Goal: Information Seeking & Learning: Check status

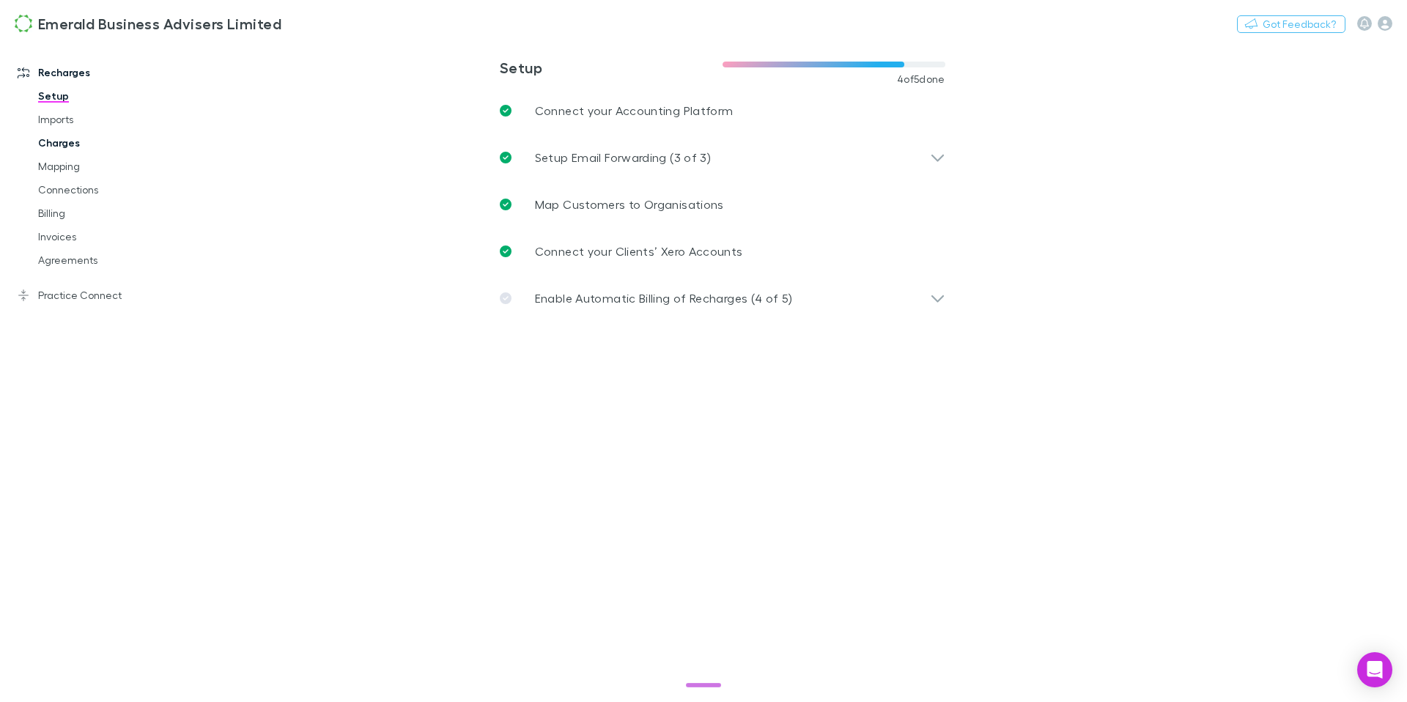
click at [56, 141] on link "Charges" at bounding box center [104, 142] width 163 height 23
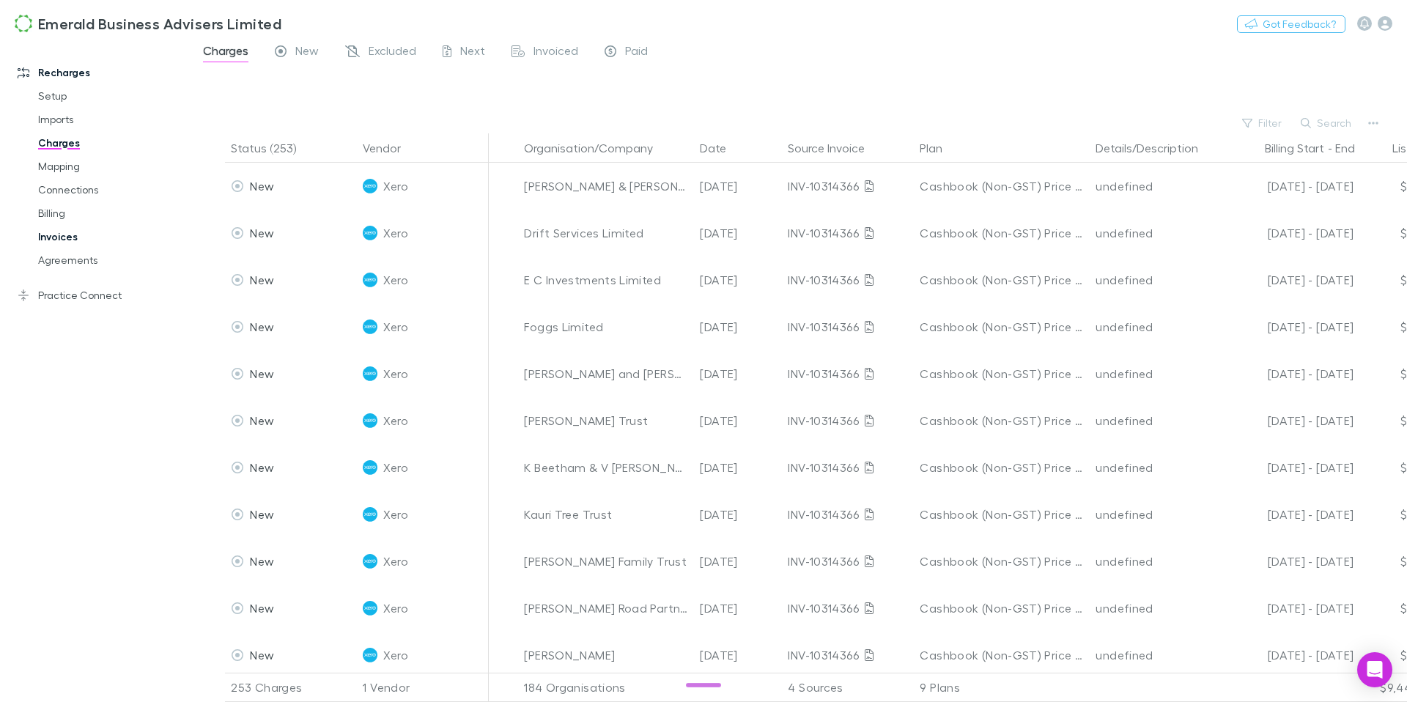
click at [61, 233] on link "Invoices" at bounding box center [104, 236] width 163 height 23
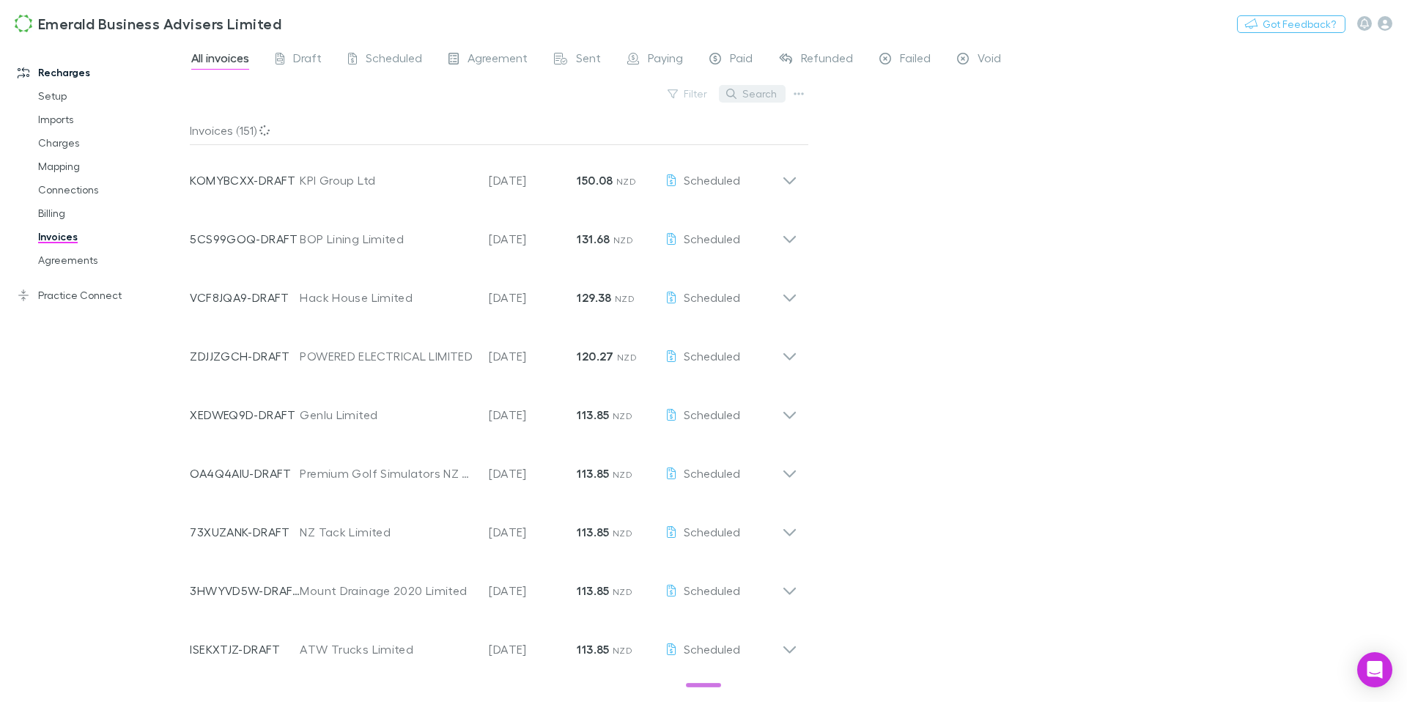
click at [744, 90] on button "Search" at bounding box center [752, 94] width 67 height 18
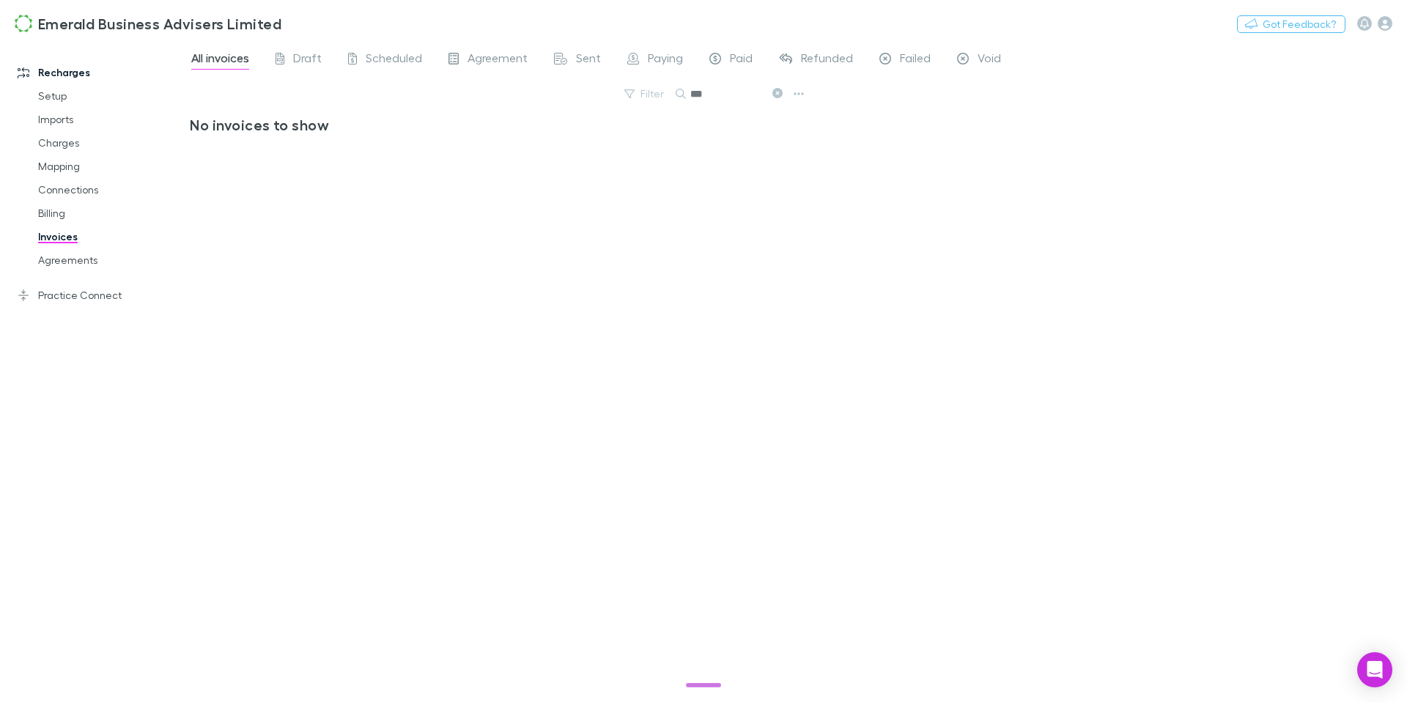
type input "***"
click at [780, 93] on icon at bounding box center [777, 93] width 10 height 10
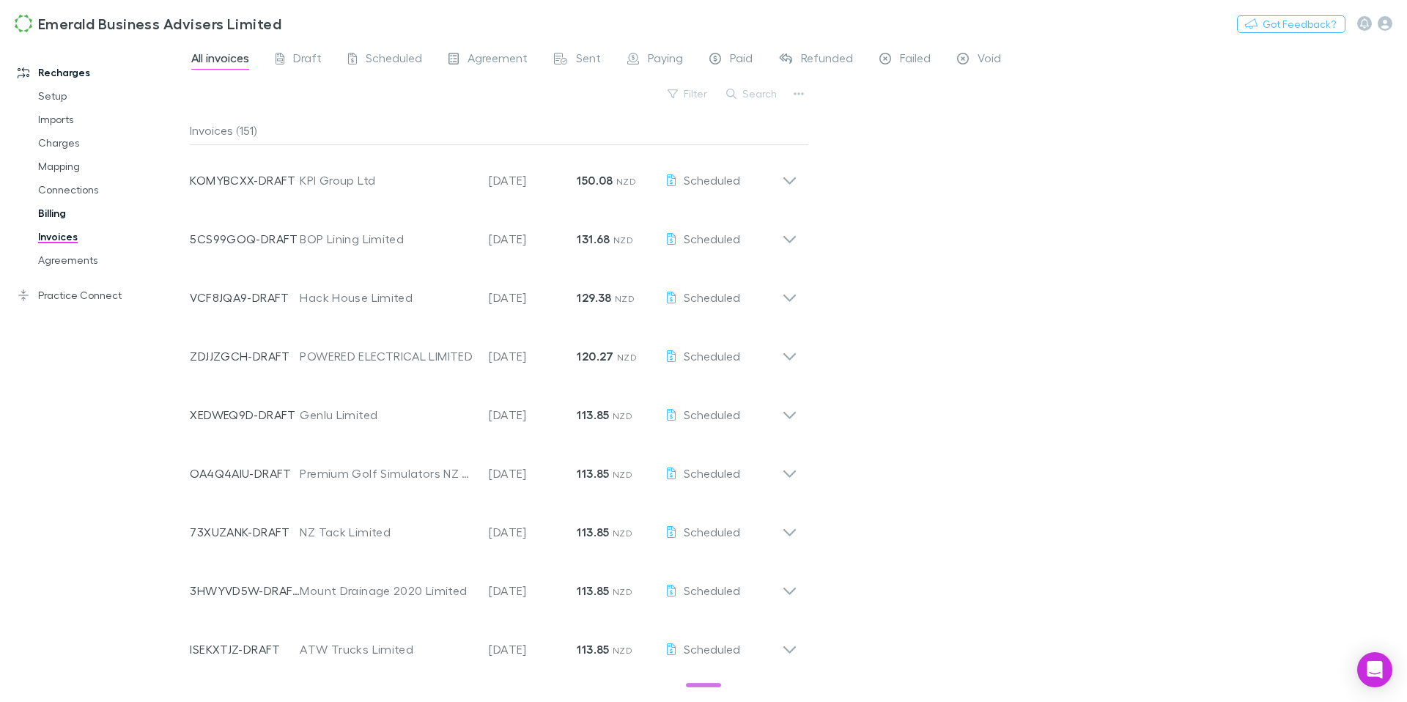
click at [42, 214] on link "Billing" at bounding box center [104, 212] width 163 height 23
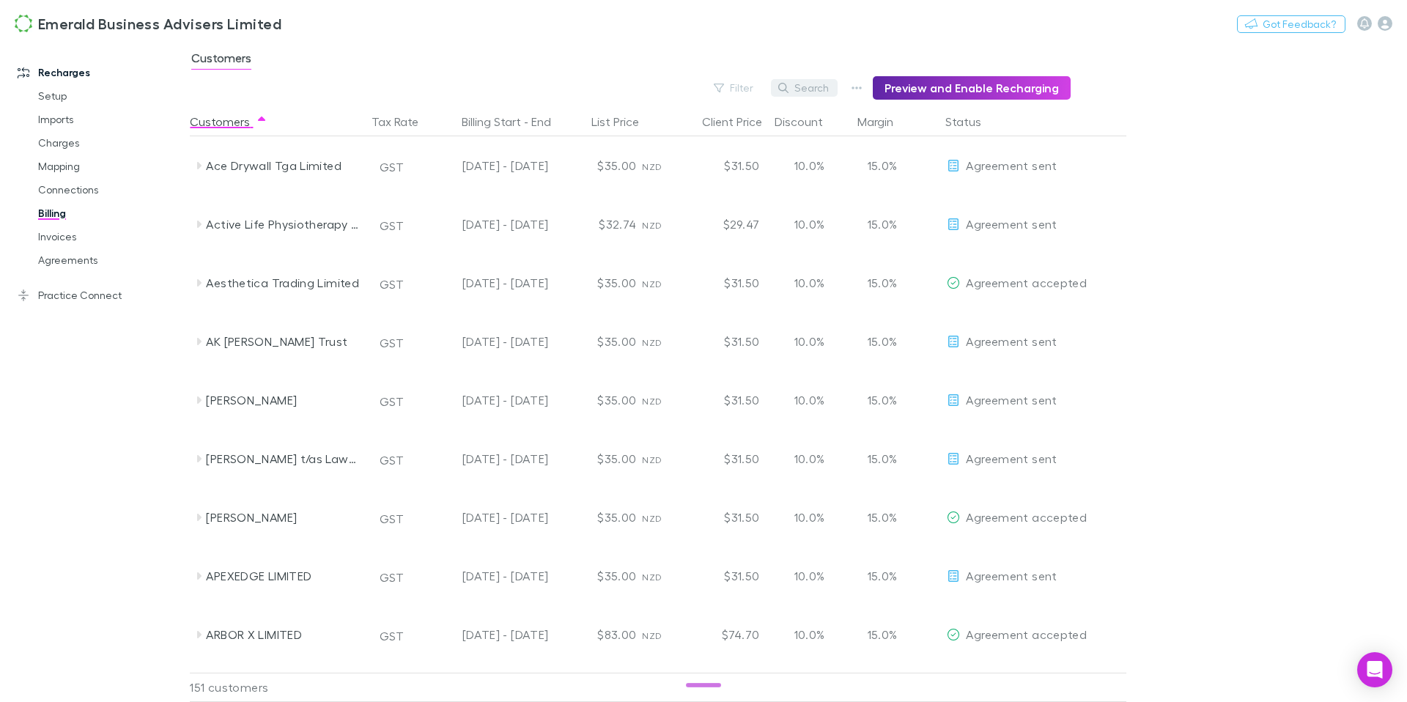
click at [821, 86] on button "Search" at bounding box center [804, 88] width 67 height 18
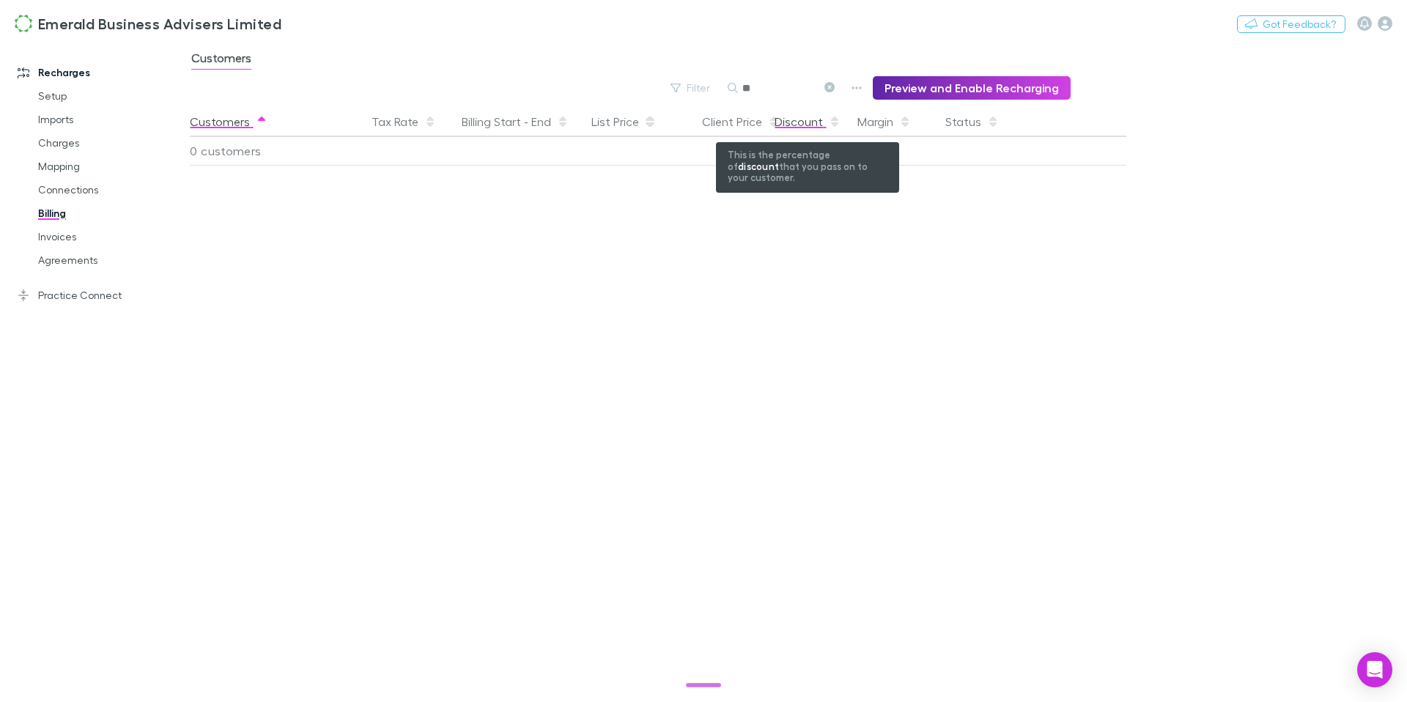
type input "*"
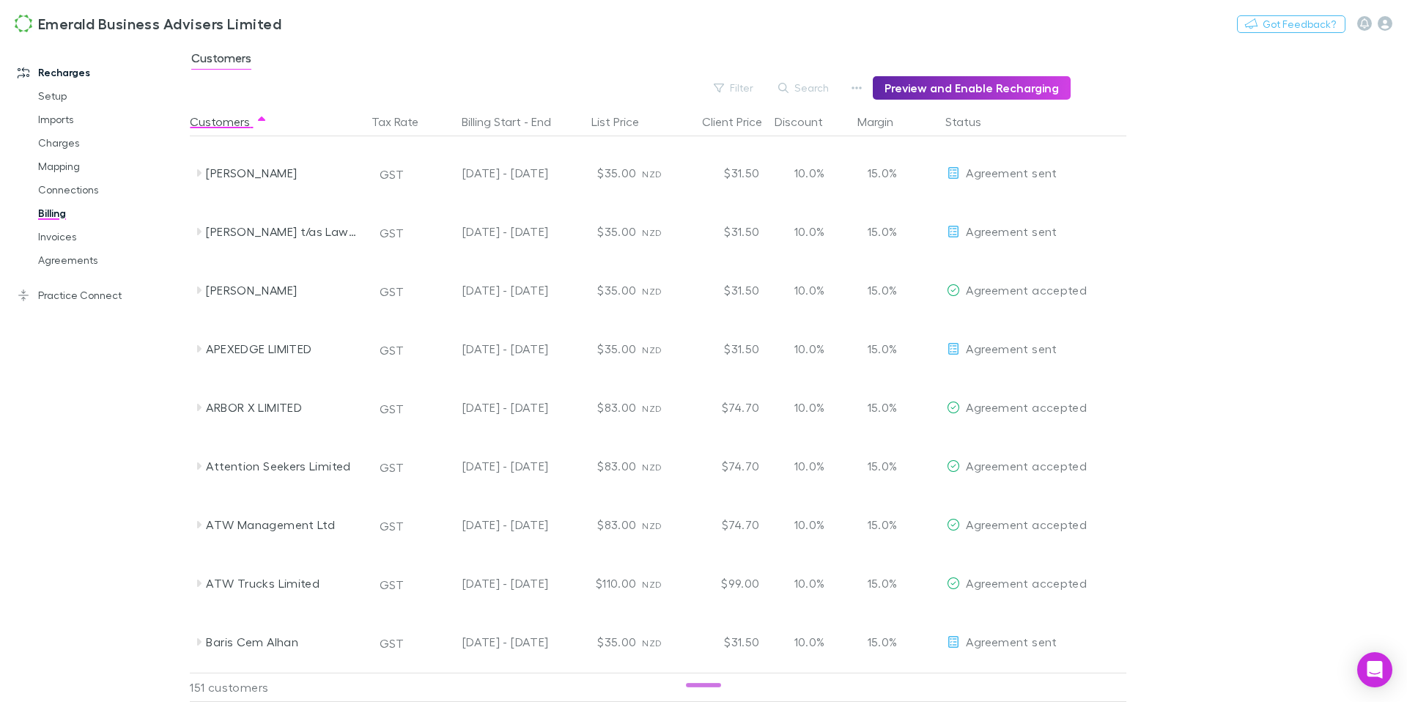
scroll to position [258, 0]
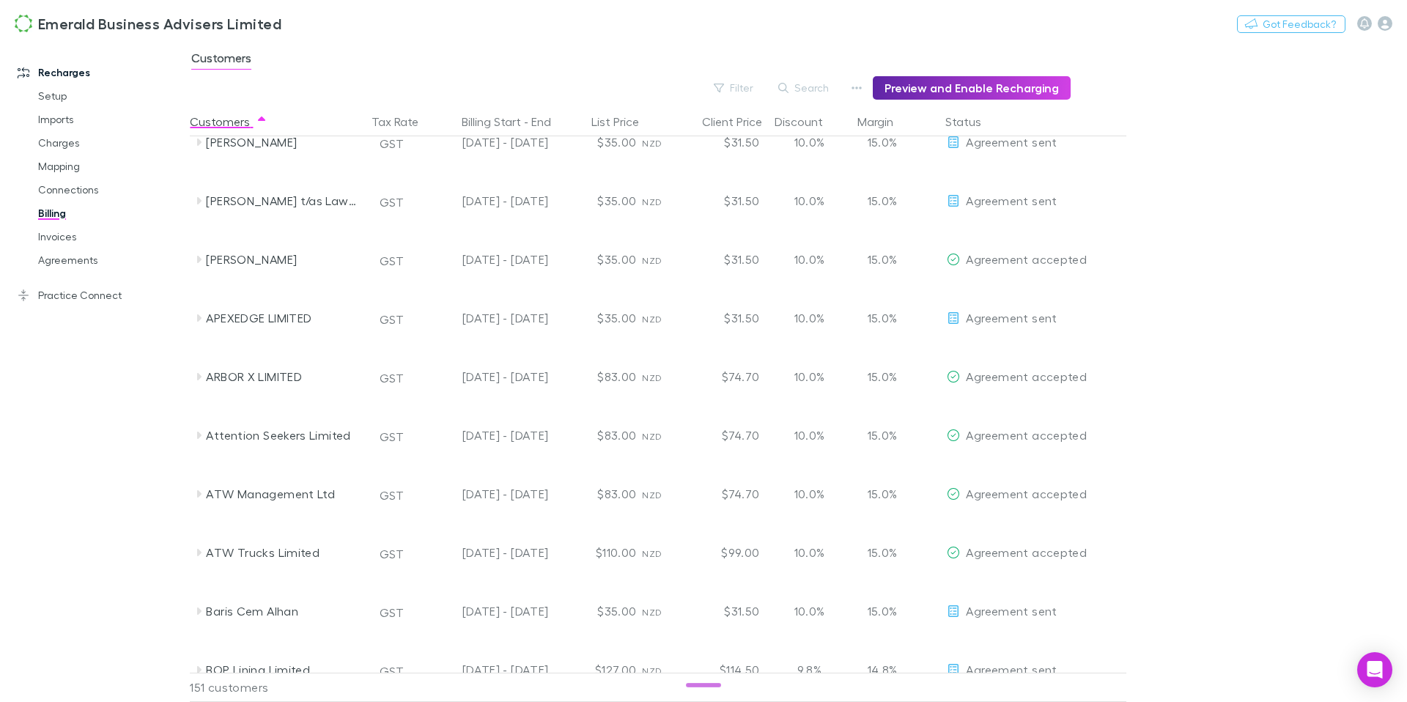
click at [806, 90] on button "Search" at bounding box center [804, 88] width 67 height 18
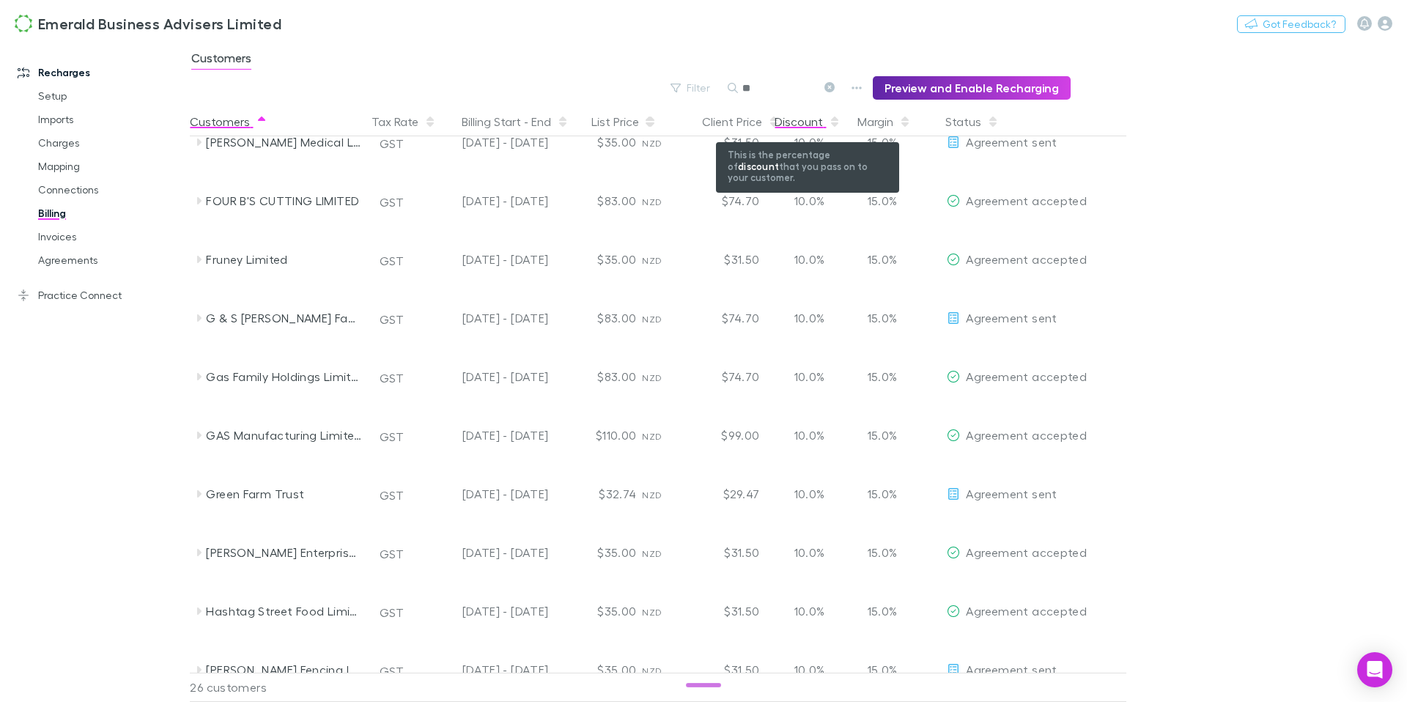
scroll to position [0, 0]
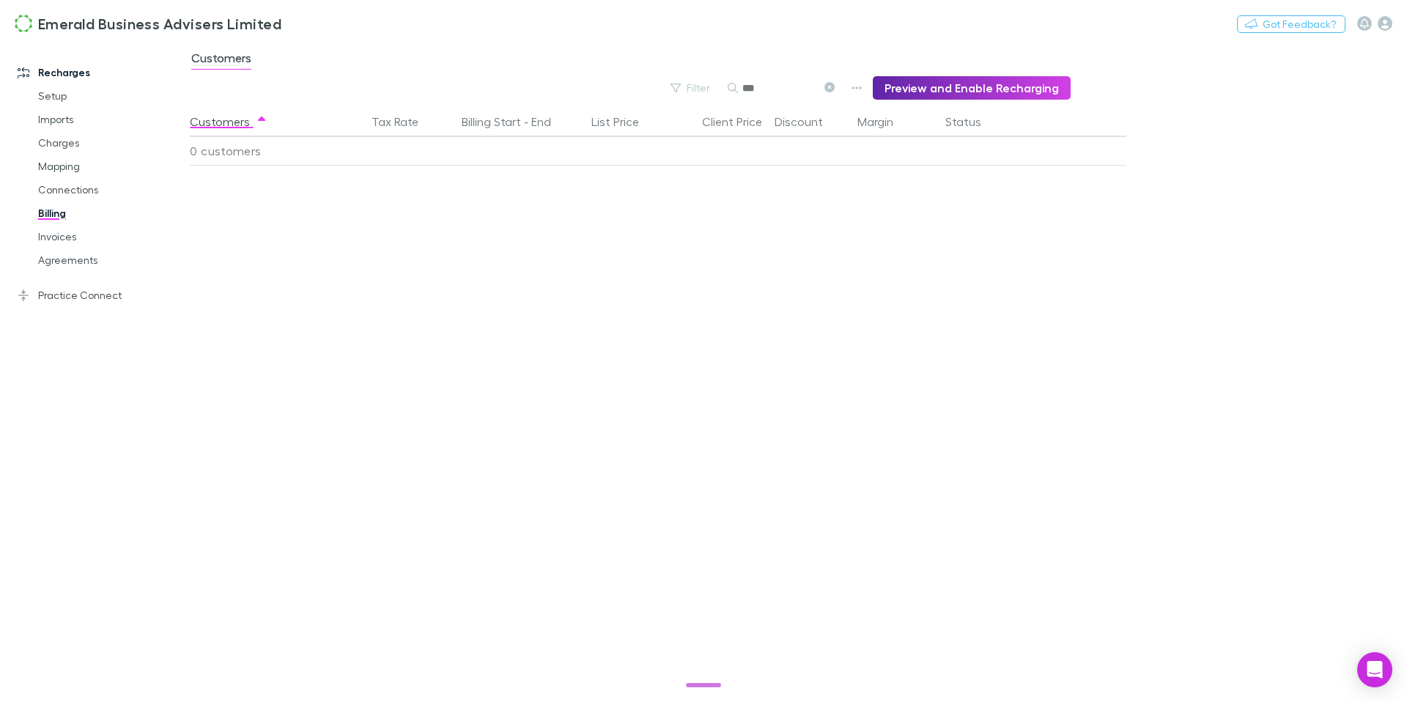
type input "***"
click at [70, 234] on link "Invoices" at bounding box center [104, 236] width 163 height 23
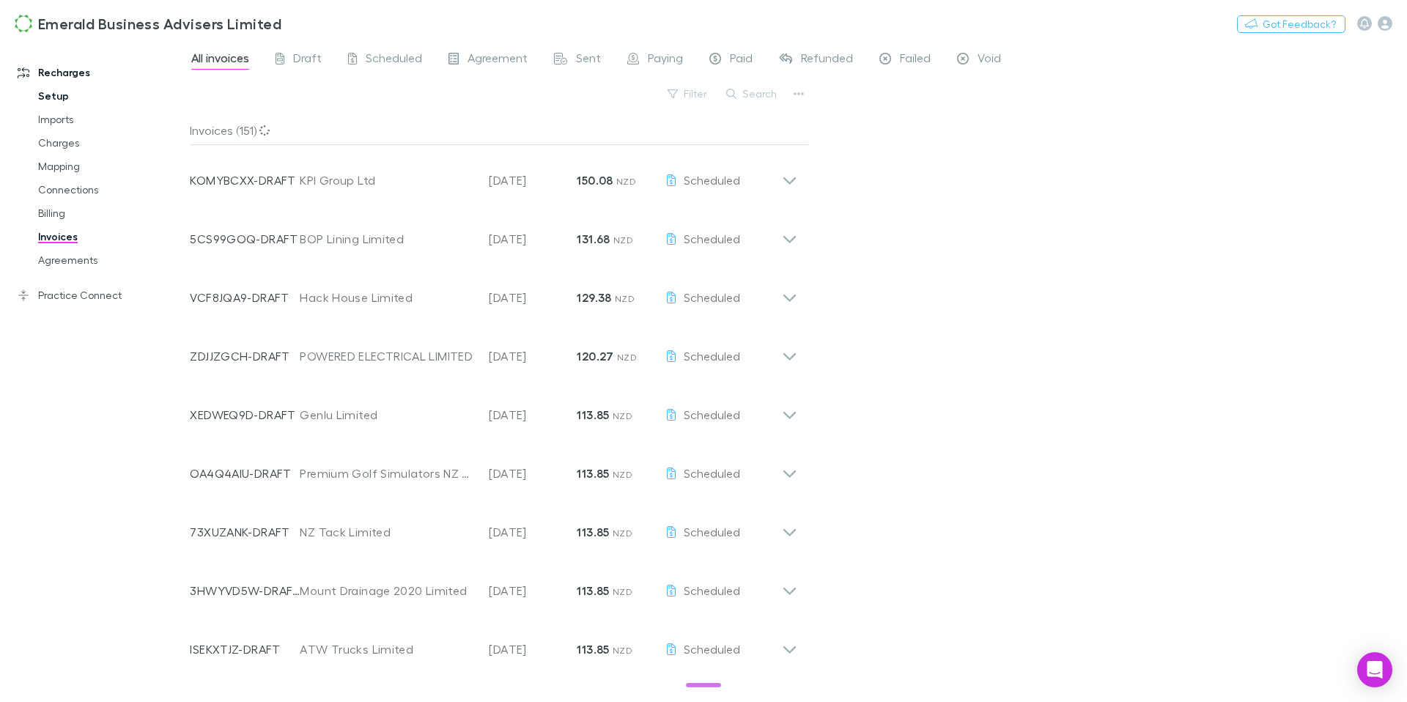
click at [64, 103] on link "Setup" at bounding box center [104, 95] width 163 height 23
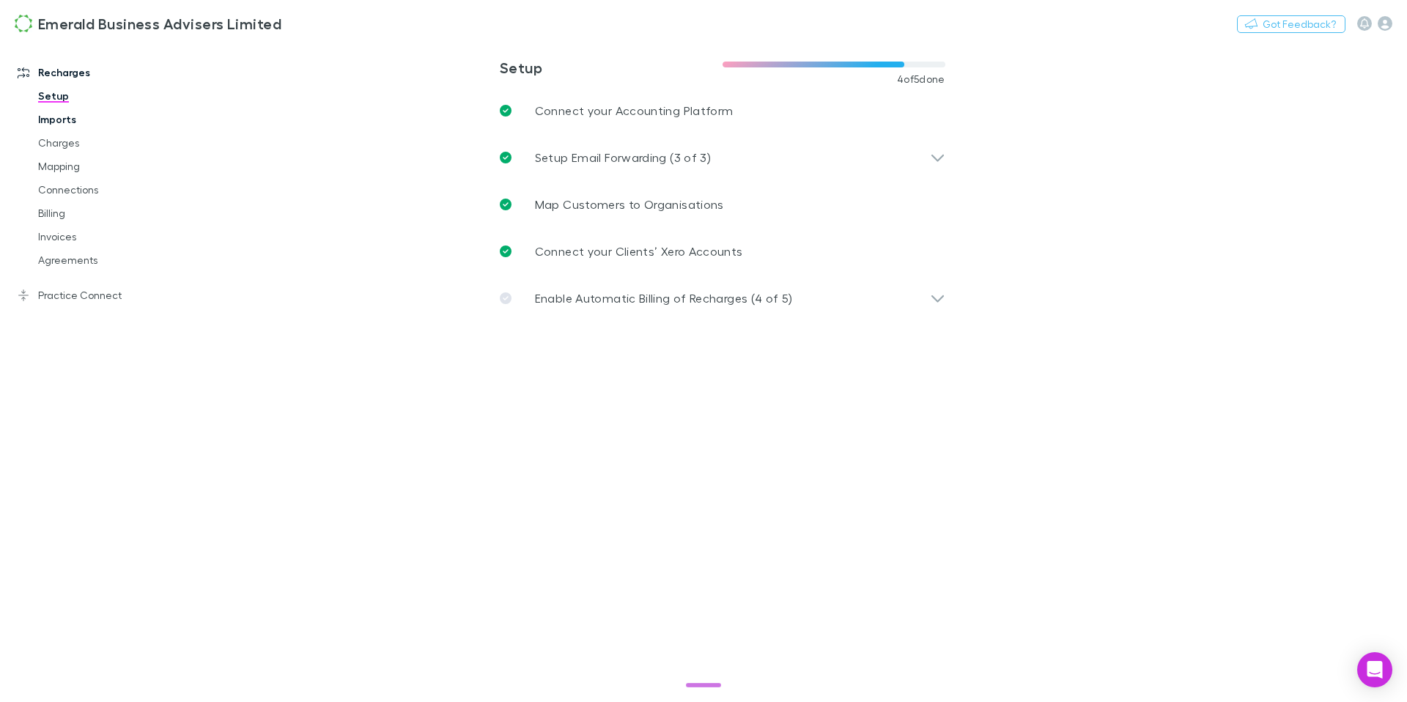
click at [61, 124] on link "Imports" at bounding box center [104, 119] width 163 height 23
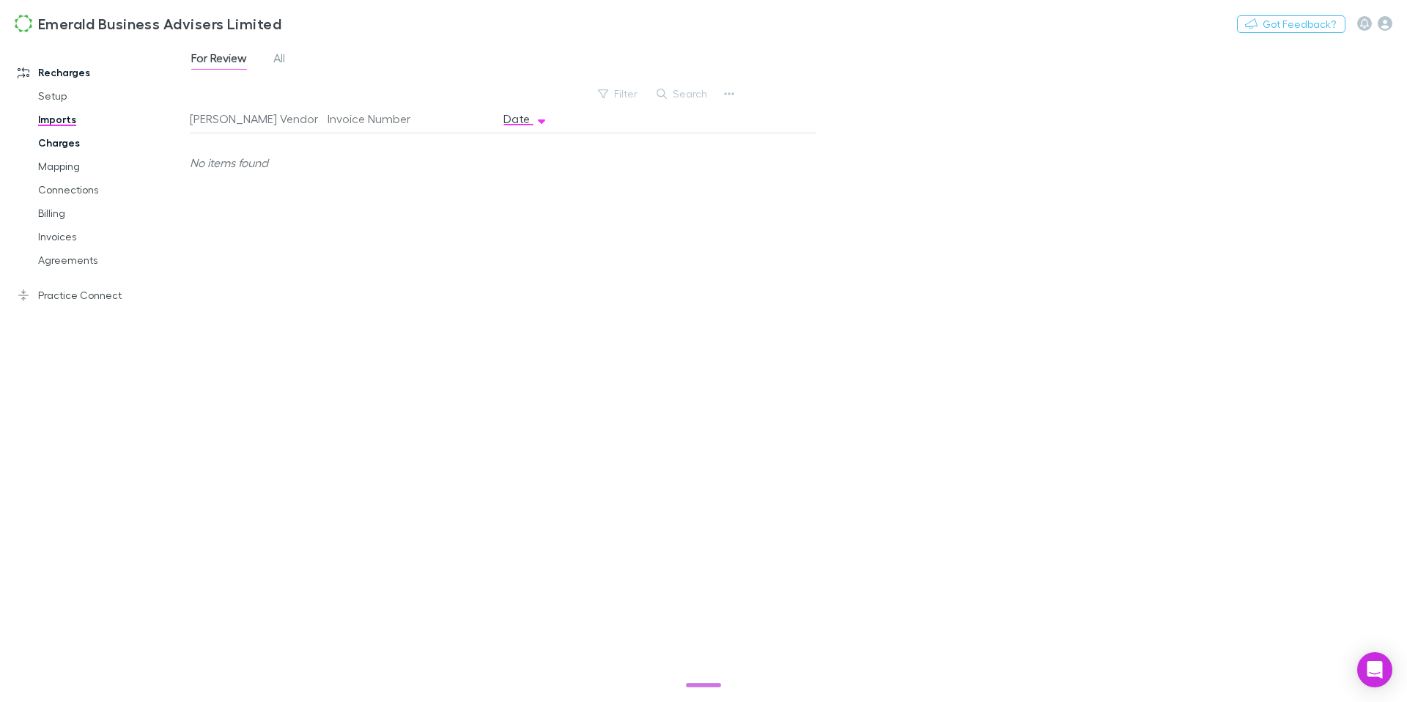
click at [62, 141] on link "Charges" at bounding box center [104, 142] width 163 height 23
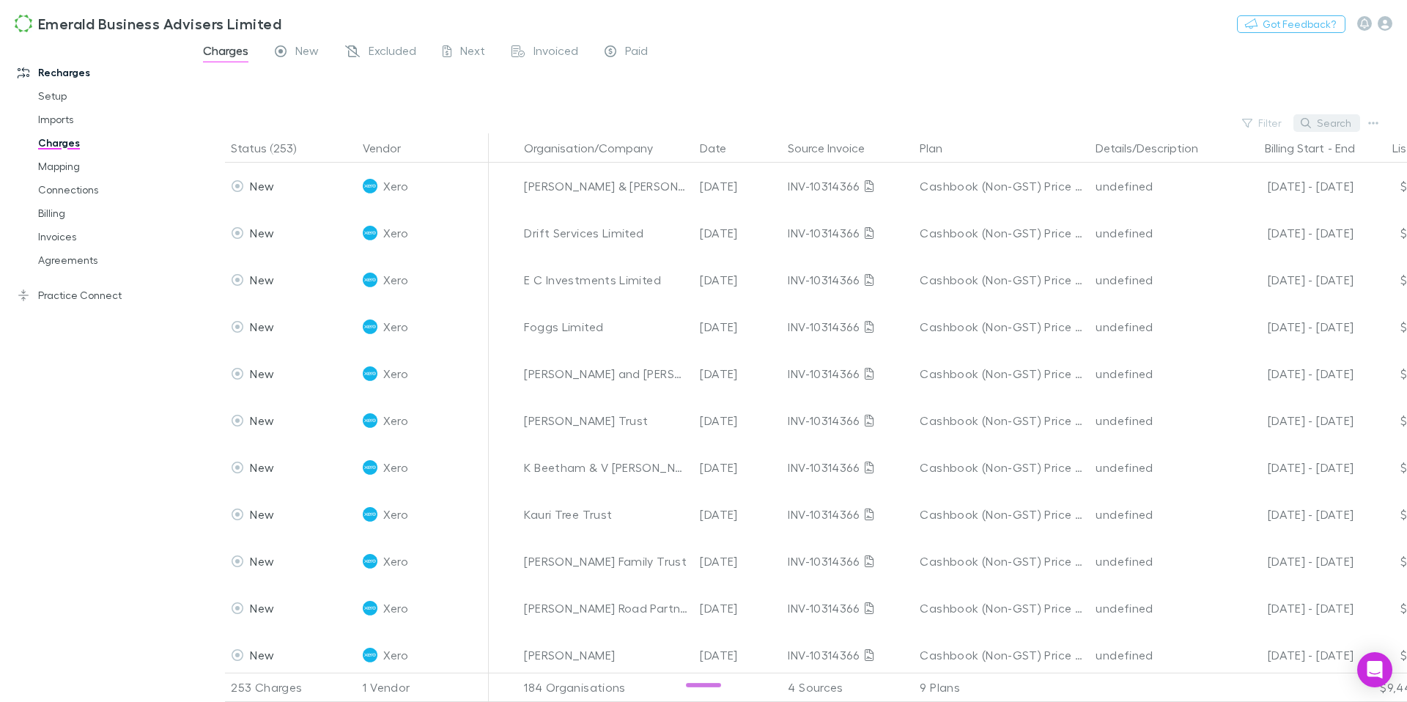
click at [1320, 130] on button "Search" at bounding box center [1326, 123] width 67 height 18
click at [1317, 130] on input "text" at bounding box center [1301, 122] width 73 height 21
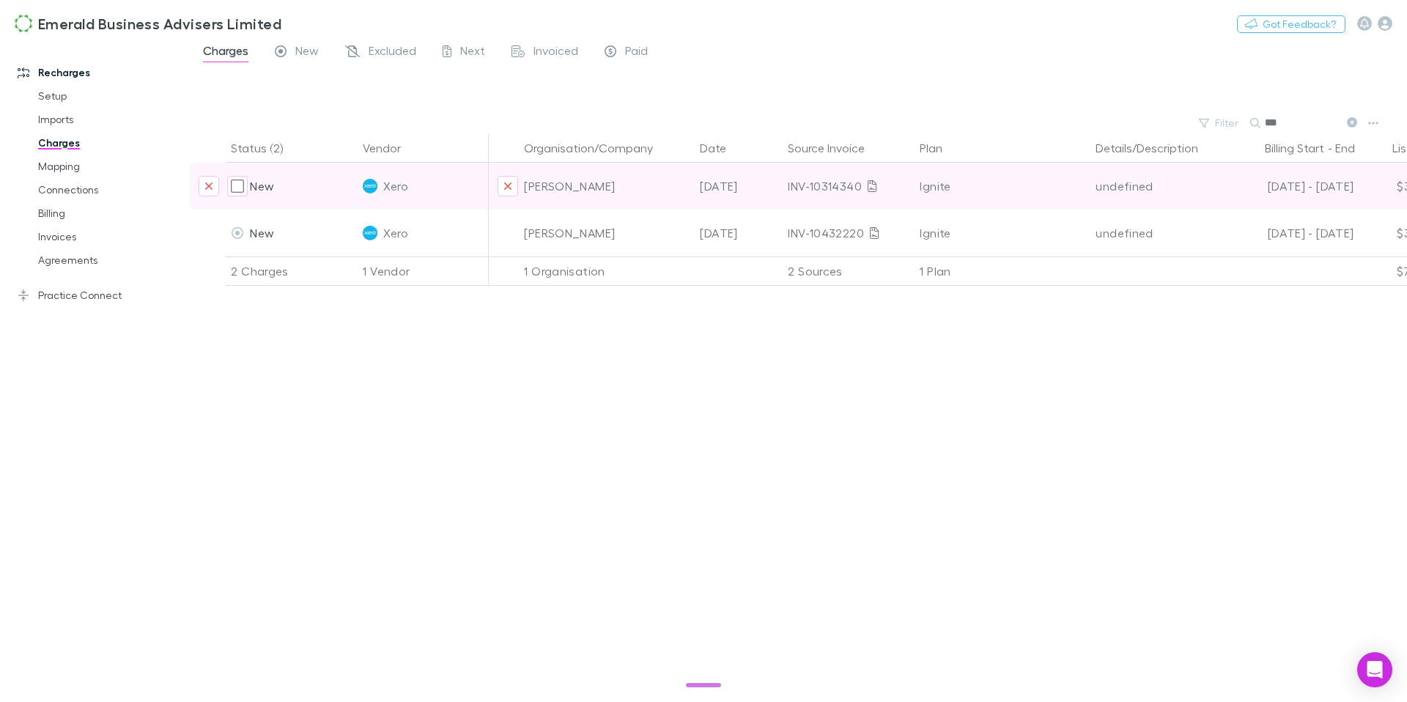
click at [1006, 185] on div "Ignite" at bounding box center [1002, 186] width 164 height 47
click at [292, 186] on div "New" at bounding box center [291, 186] width 132 height 47
click at [591, 188] on div "[PERSON_NAME]" at bounding box center [606, 186] width 164 height 47
click at [829, 191] on div "INV-10314340" at bounding box center [848, 186] width 120 height 47
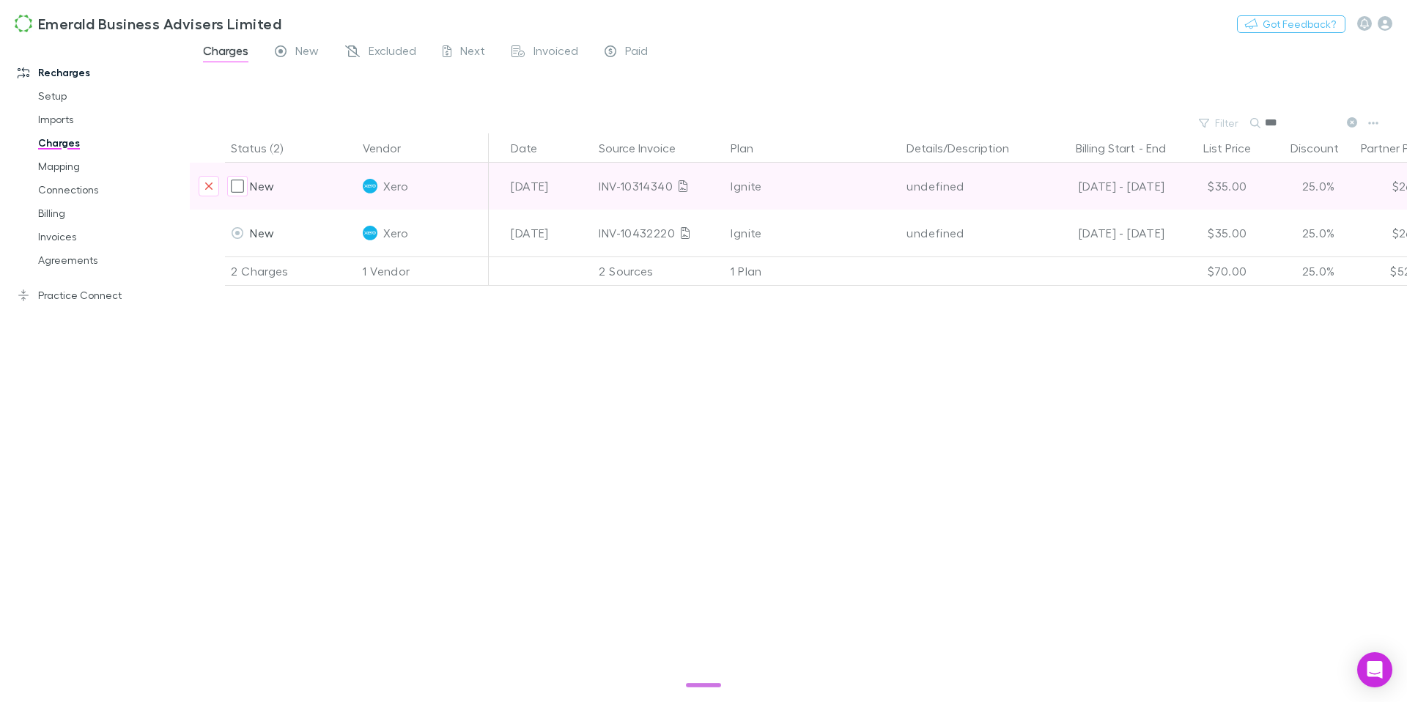
scroll to position [0, 271]
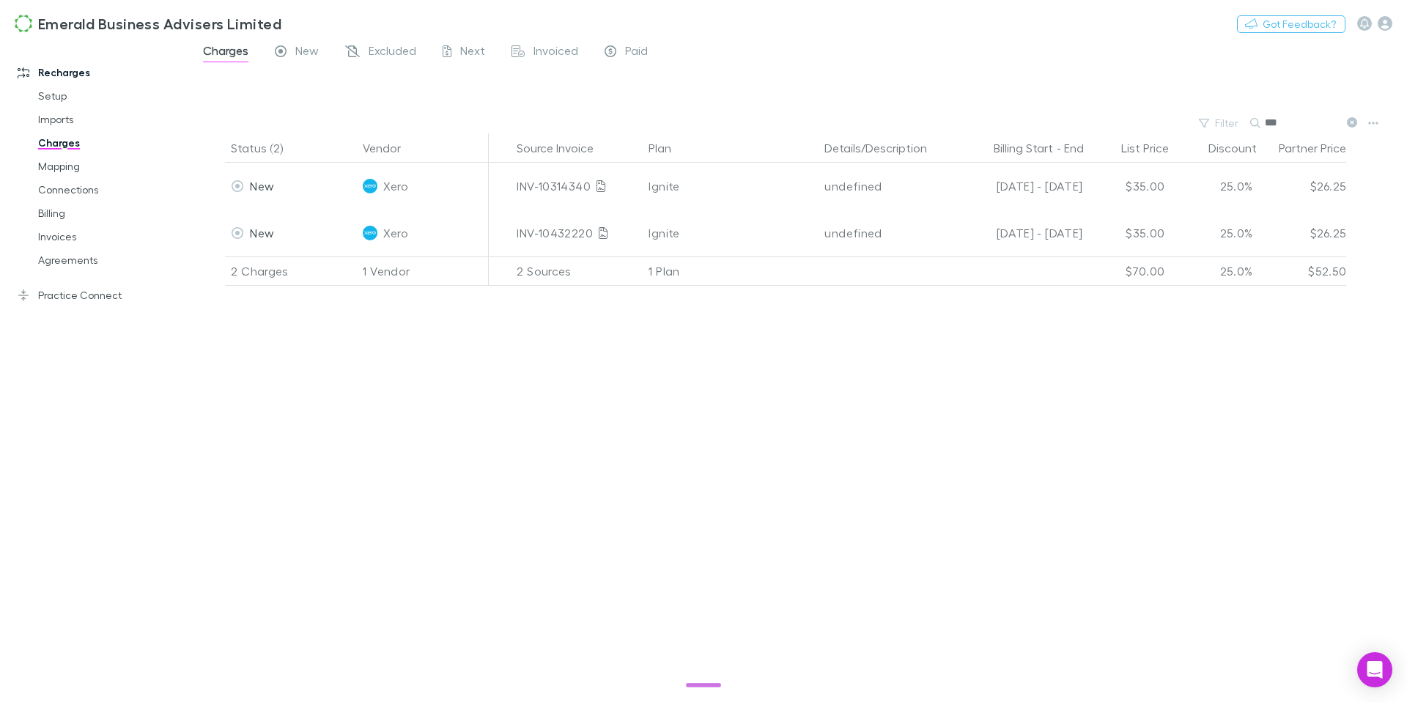
drag, startPoint x: 1270, startPoint y: 127, endPoint x: 1259, endPoint y: 125, distance: 11.2
click at [1265, 127] on input "***" at bounding box center [1301, 122] width 73 height 21
type input "***"
